Goal: Check status: Check status

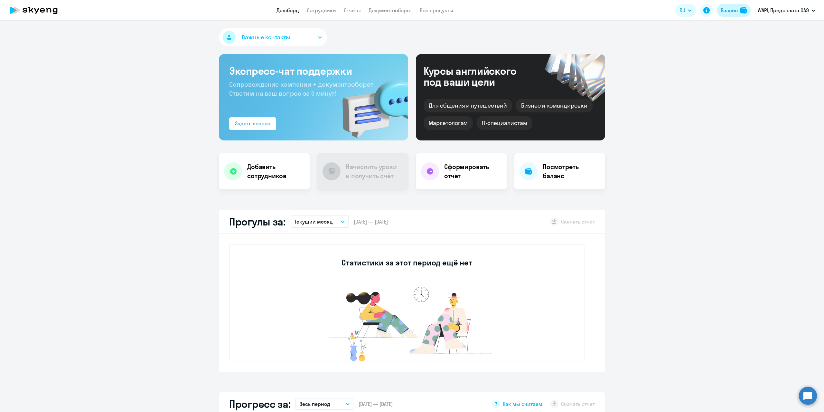
click at [719, 8] on button "Баланс" at bounding box center [734, 10] width 34 height 13
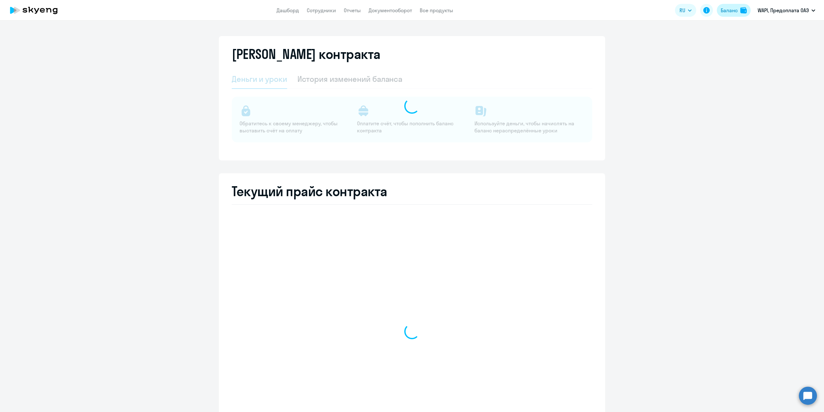
select select "english_adult_not_native_speaker"
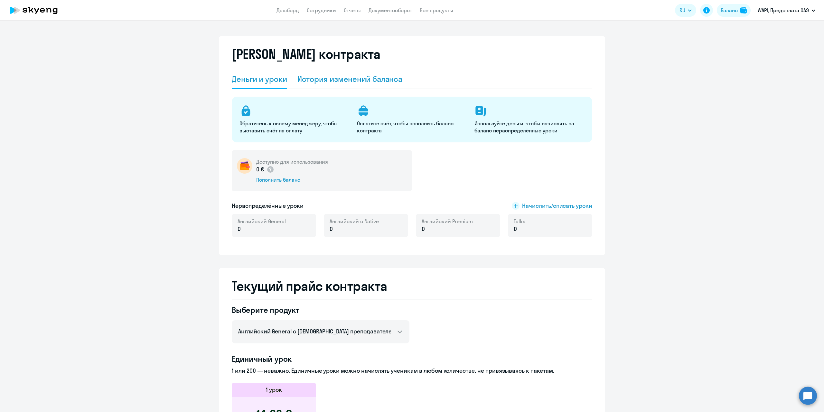
click at [314, 81] on div "История изменений баланса" at bounding box center [349, 79] width 105 height 10
select select "english_adult_not_native_speaker"
click at [379, 83] on div "История изменений баланса" at bounding box center [349, 79] width 105 height 10
